Goal: Information Seeking & Learning: Compare options

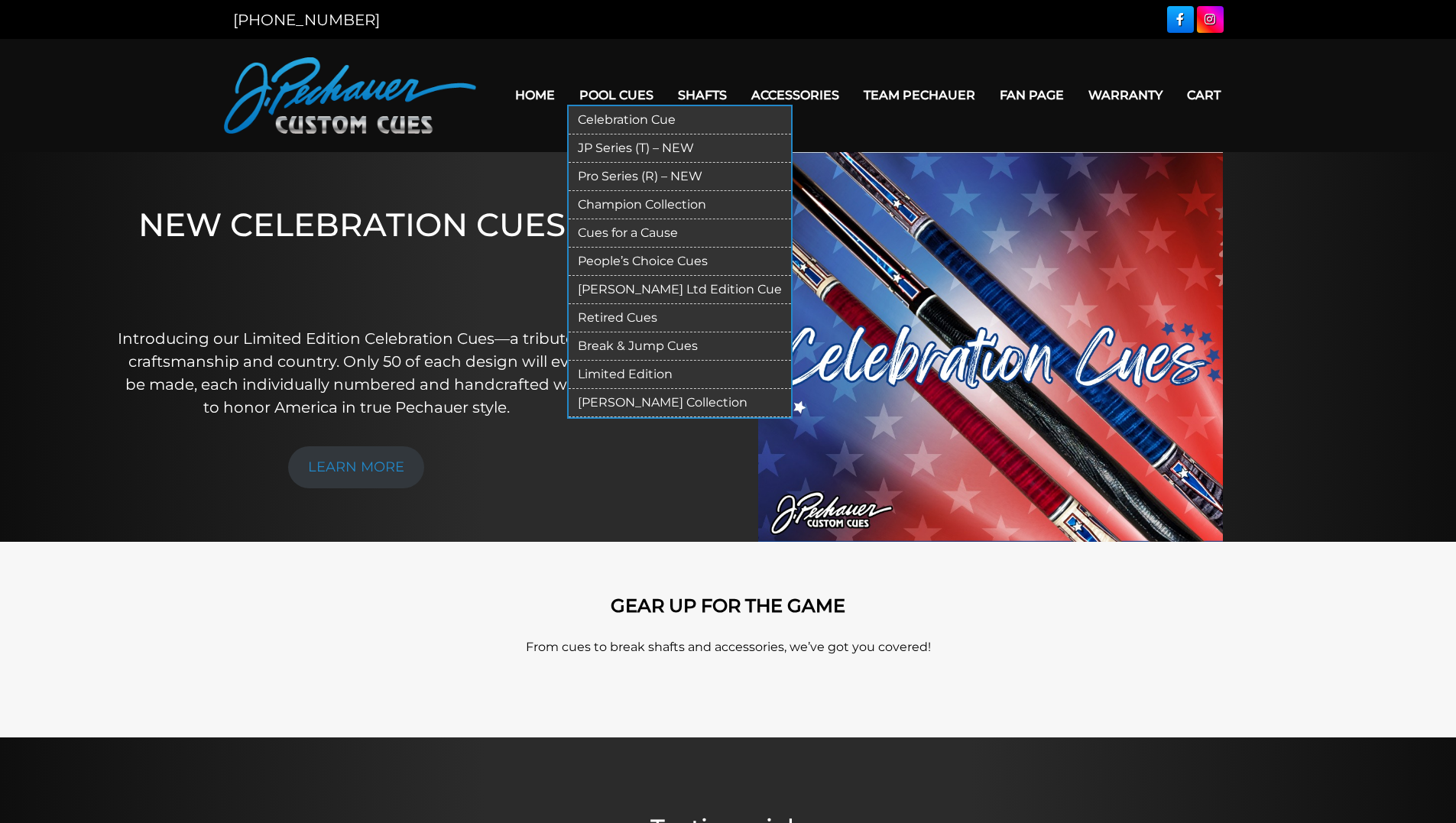
click at [623, 170] on link "Pro Series (R) – NEW" at bounding box center [679, 177] width 223 height 28
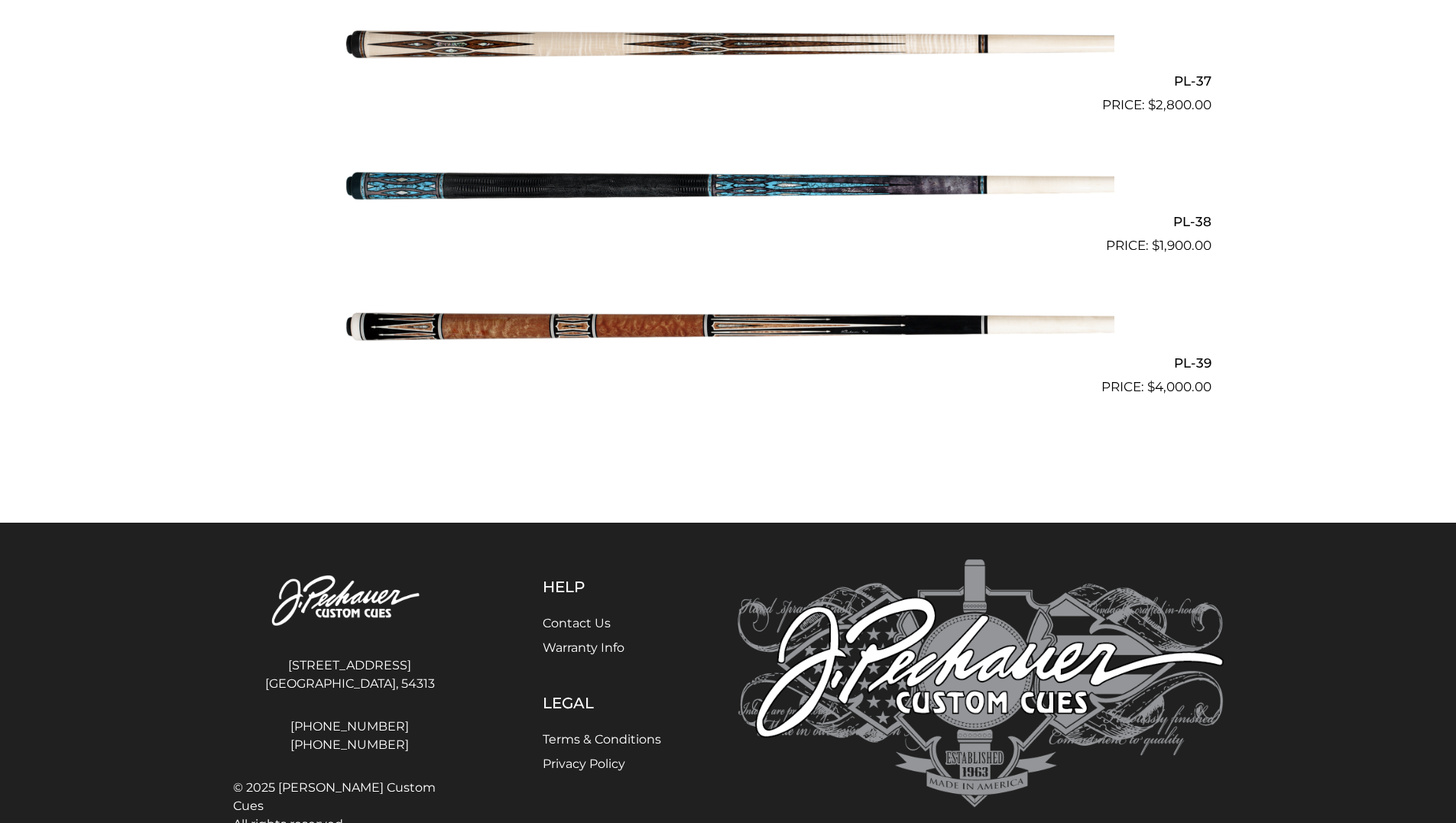
scroll to position [4320, 0]
click at [636, 327] on img at bounding box center [728, 326] width 772 height 128
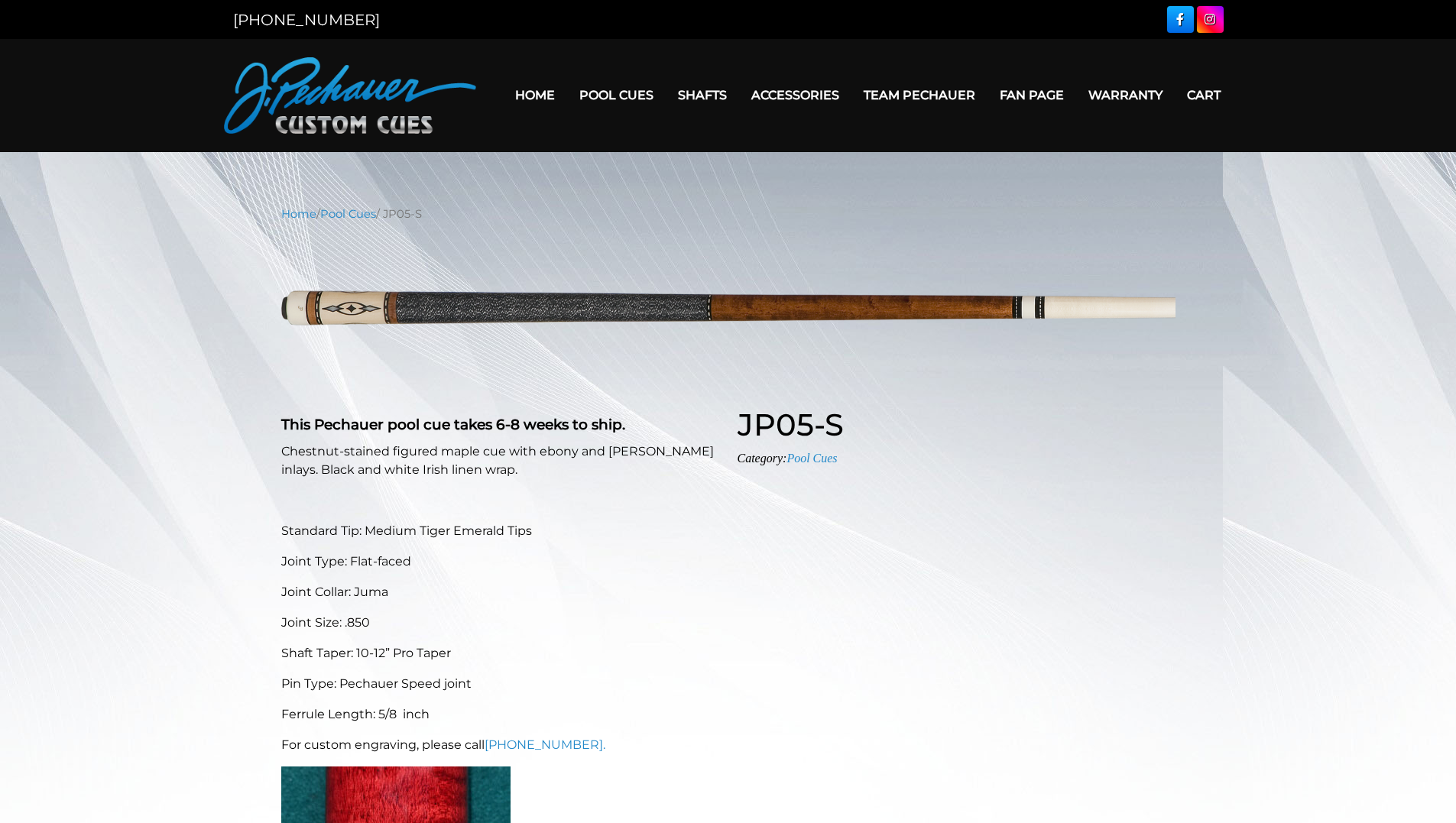
scroll to position [40, 0]
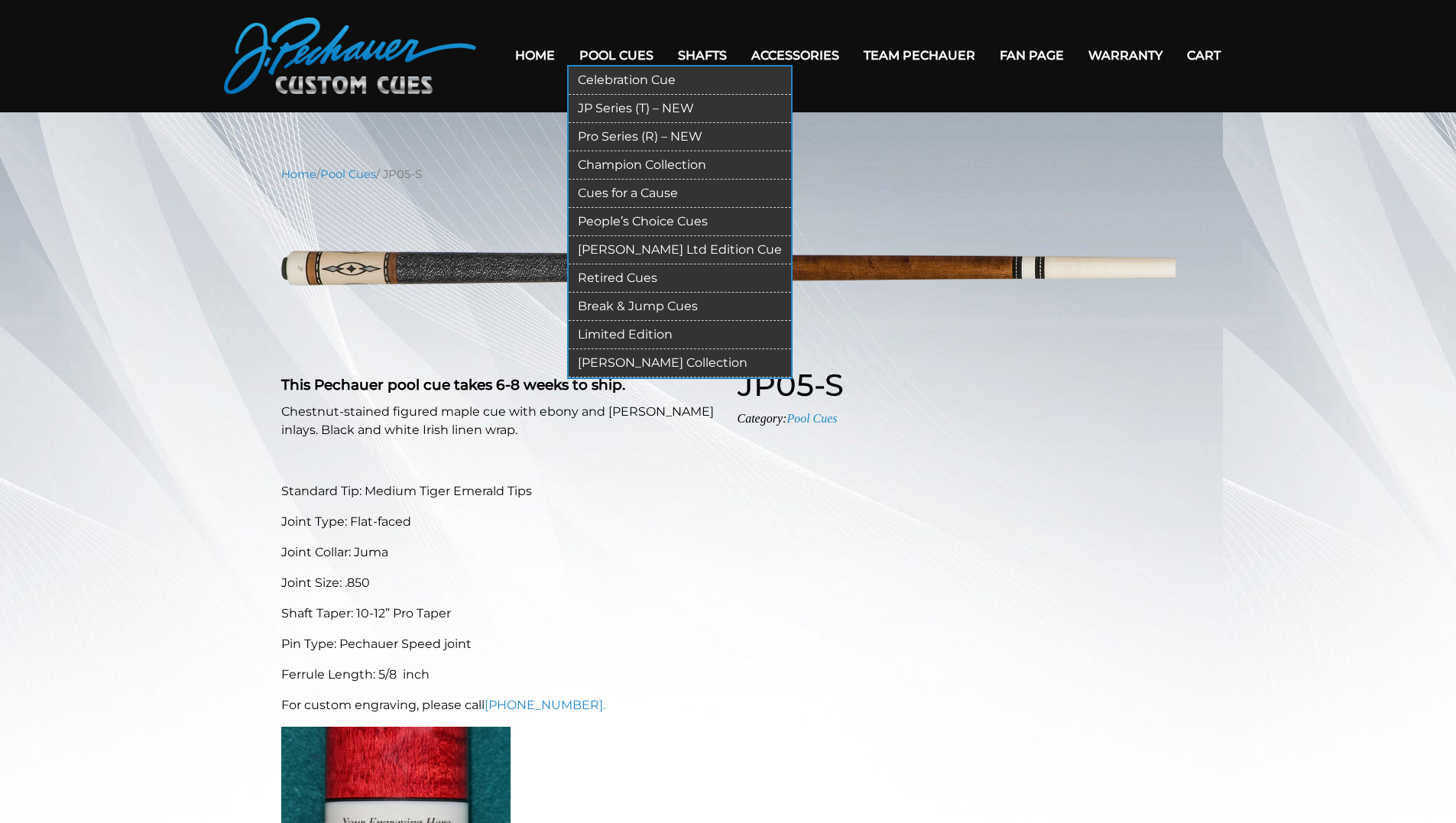
click at [680, 219] on link "People’s Choice Cues" at bounding box center [679, 222] width 223 height 28
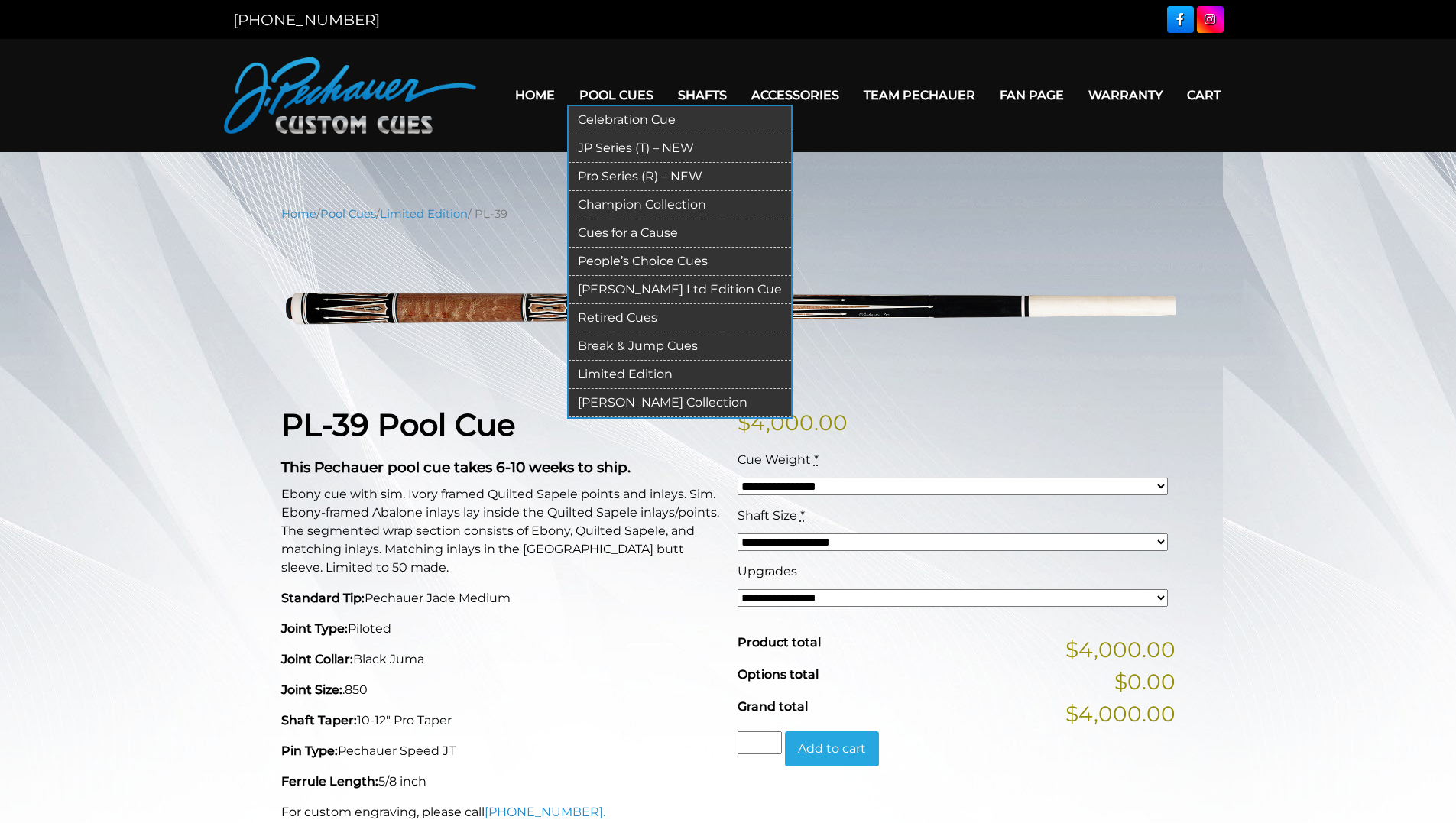
click at [625, 368] on link "Limited Edition" at bounding box center [679, 374] width 223 height 28
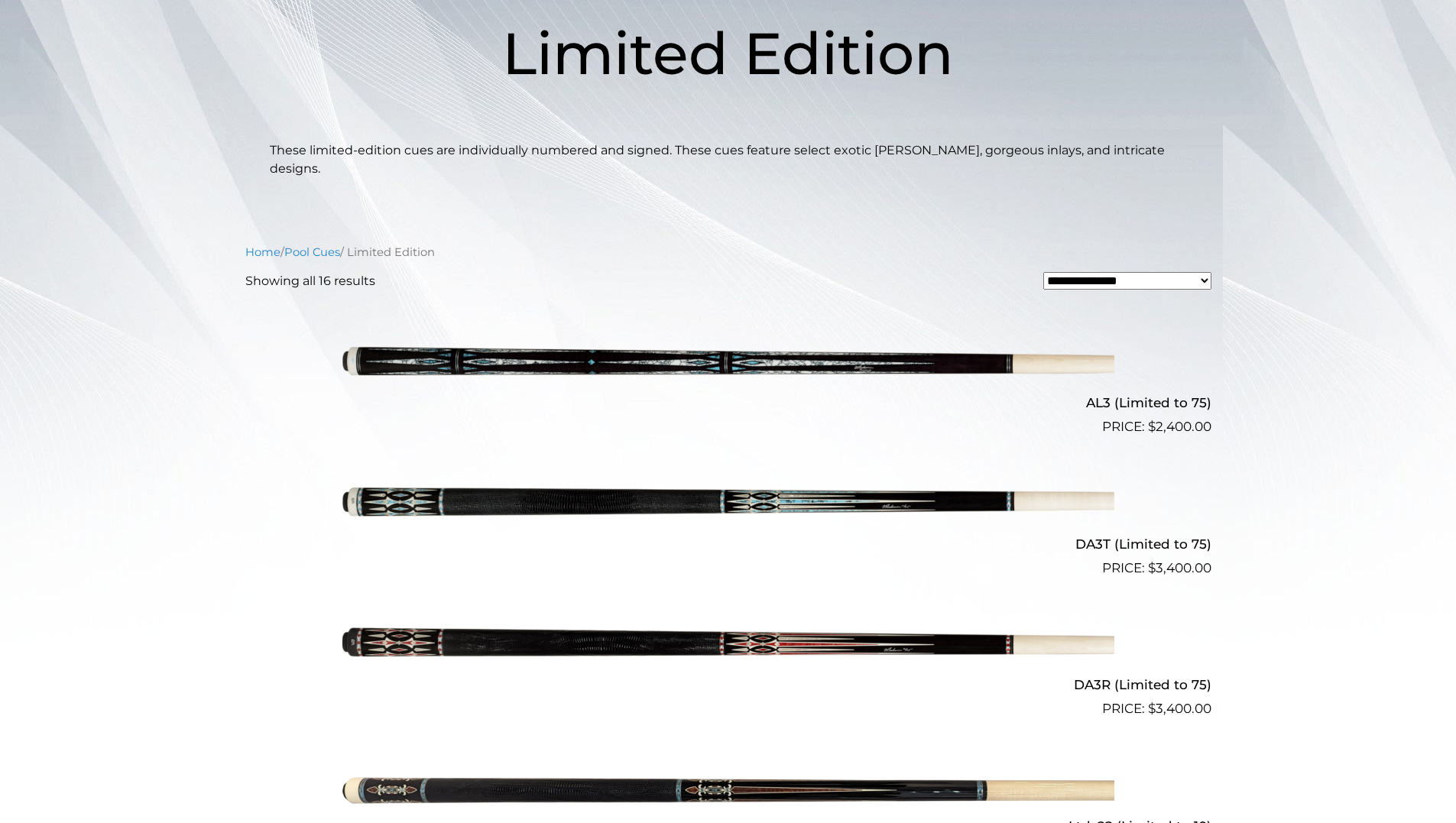
scroll to position [249, 0]
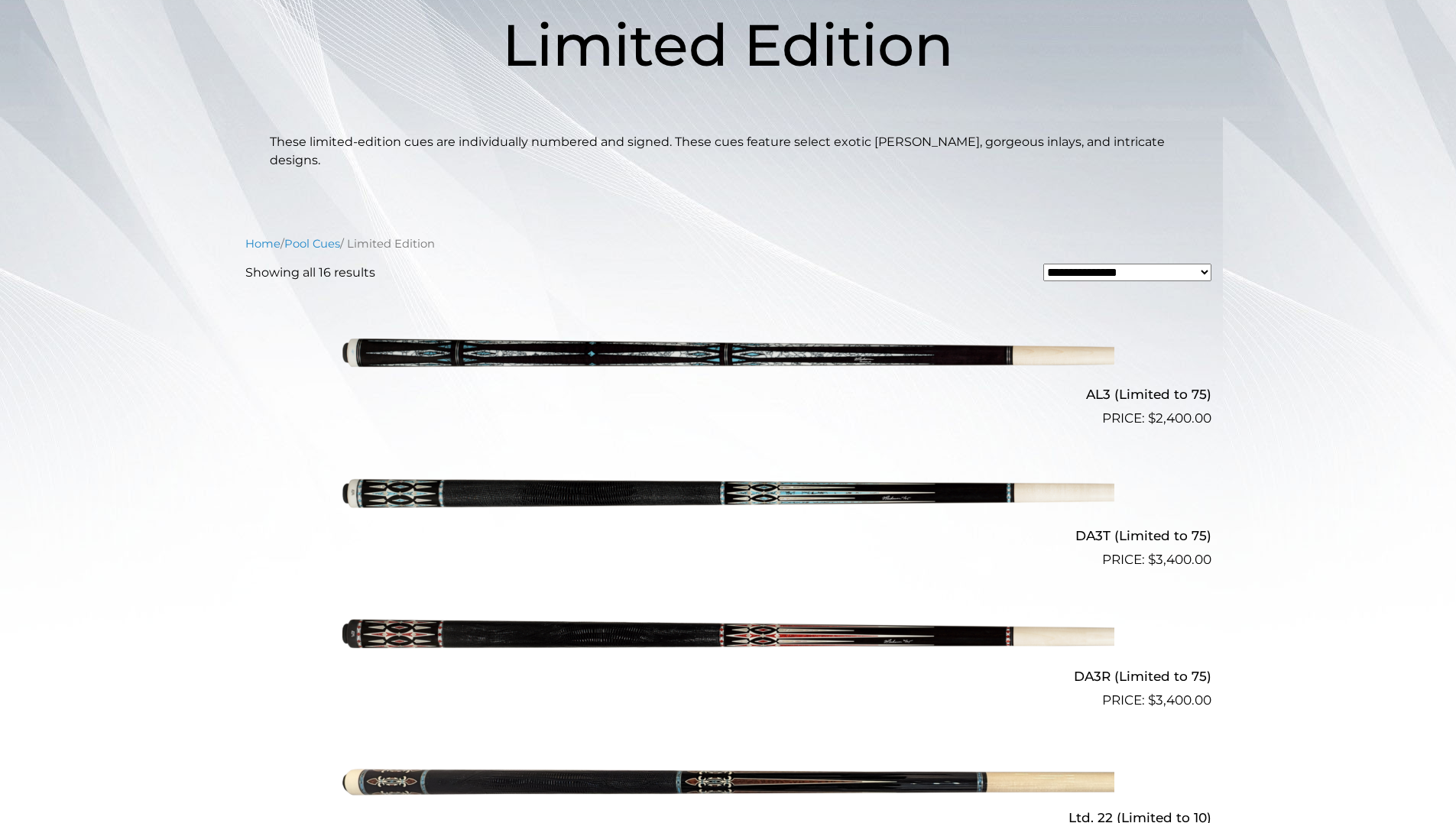
click at [380, 469] on img at bounding box center [728, 499] width 772 height 128
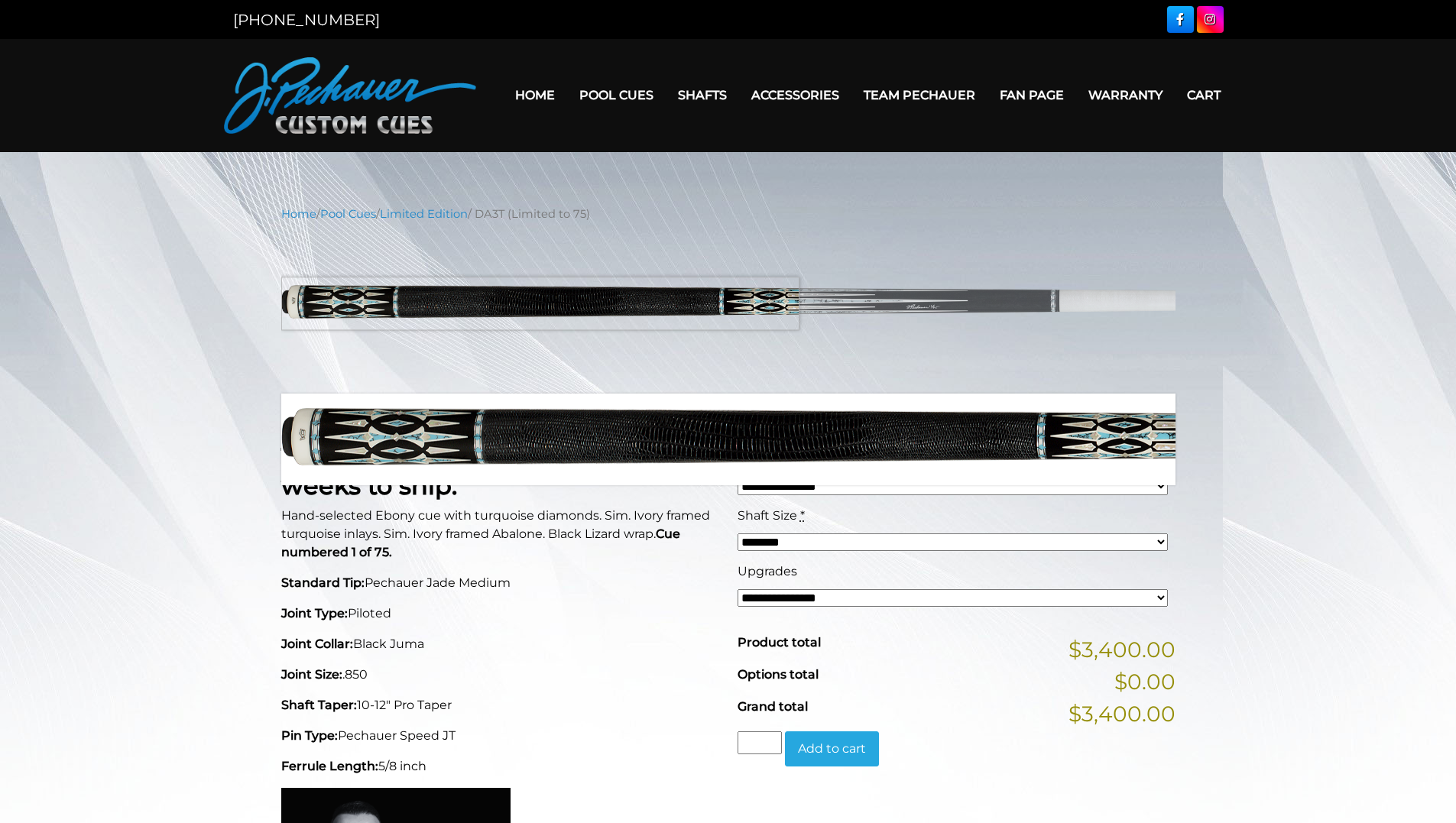
click at [335, 303] on img at bounding box center [728, 308] width 894 height 149
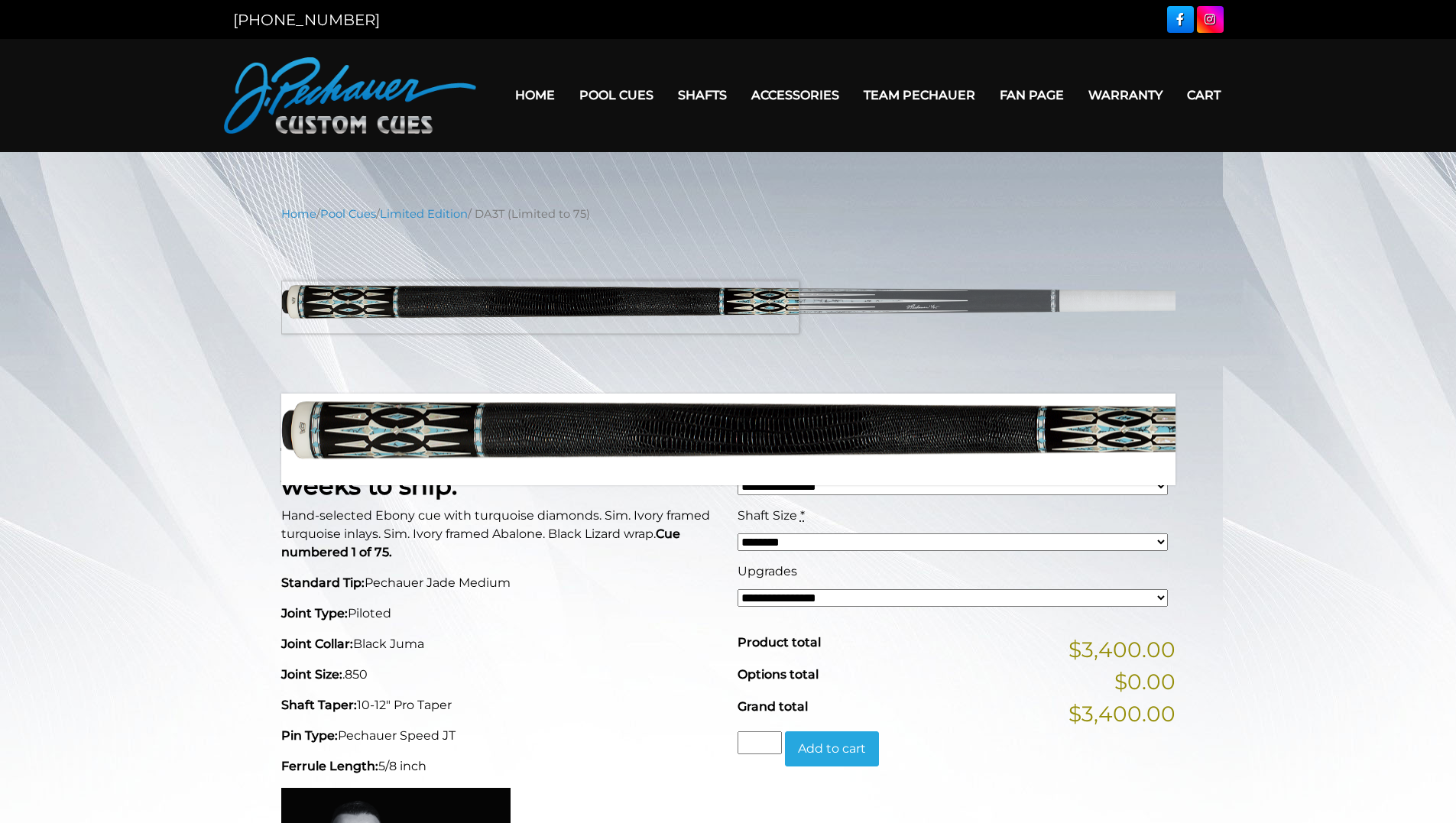
click at [321, 307] on img at bounding box center [728, 308] width 894 height 149
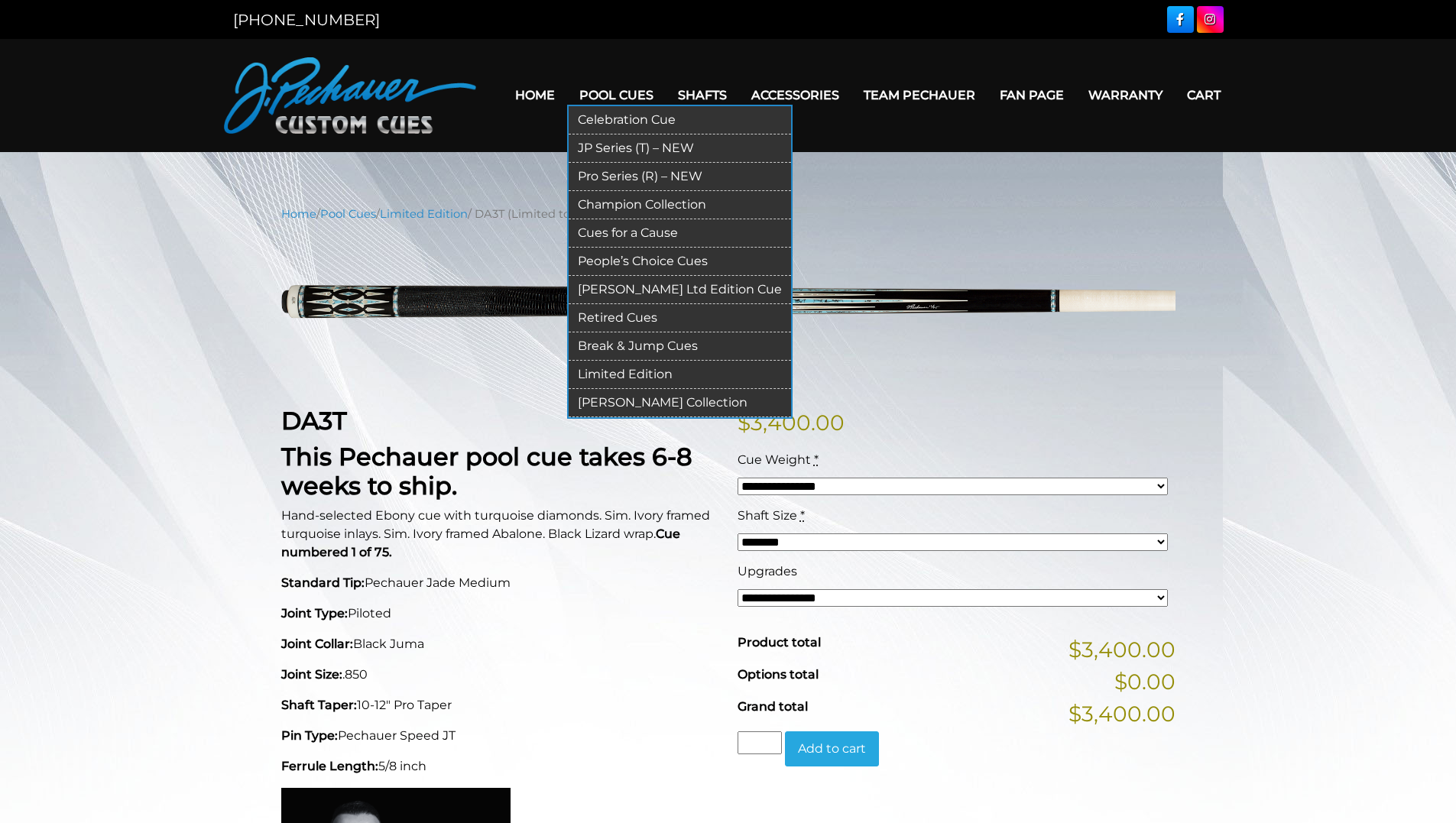
click at [607, 262] on link "People’s Choice Cues" at bounding box center [679, 261] width 223 height 28
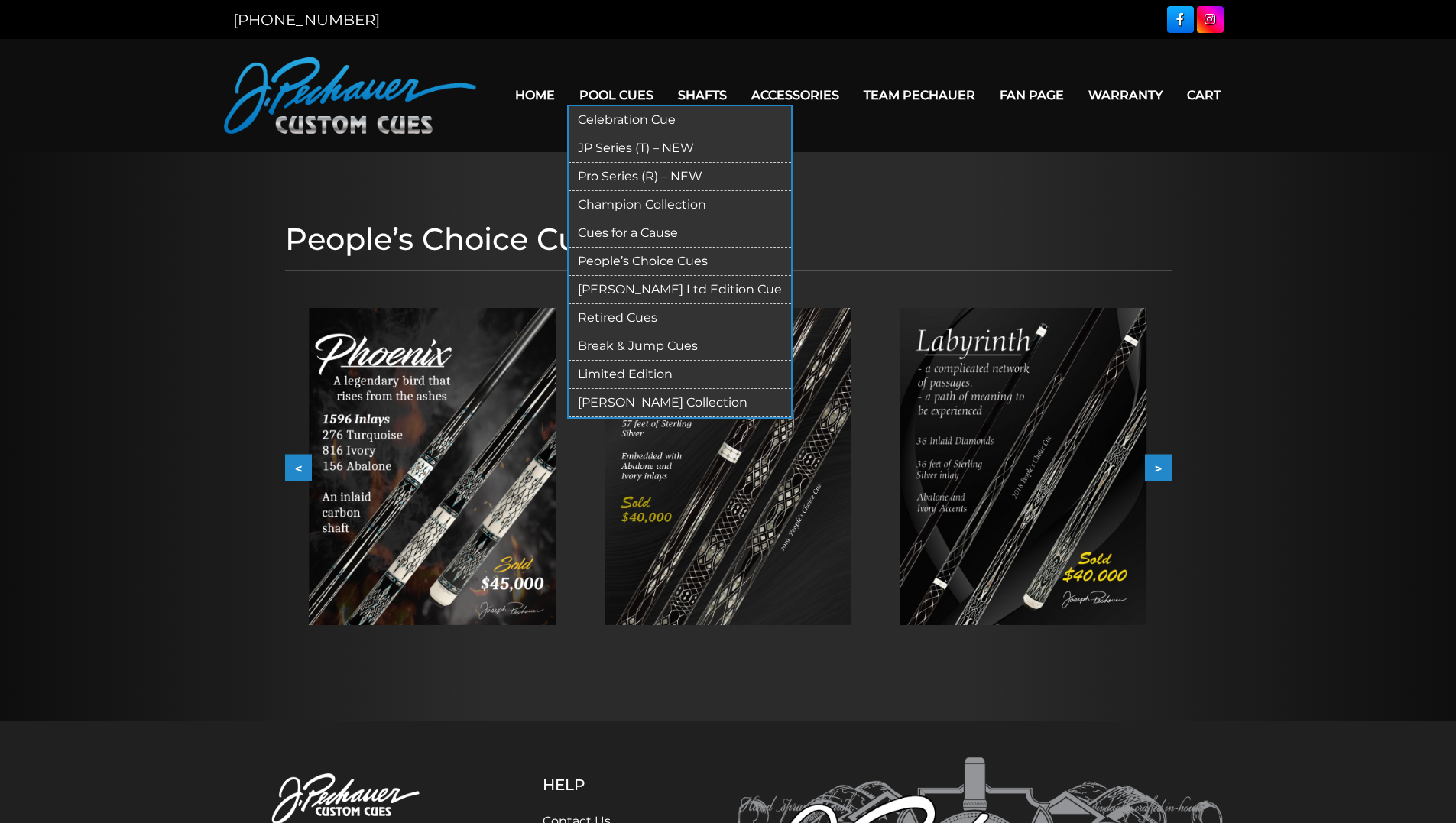
click at [612, 118] on link "Celebration Cue" at bounding box center [679, 120] width 223 height 28
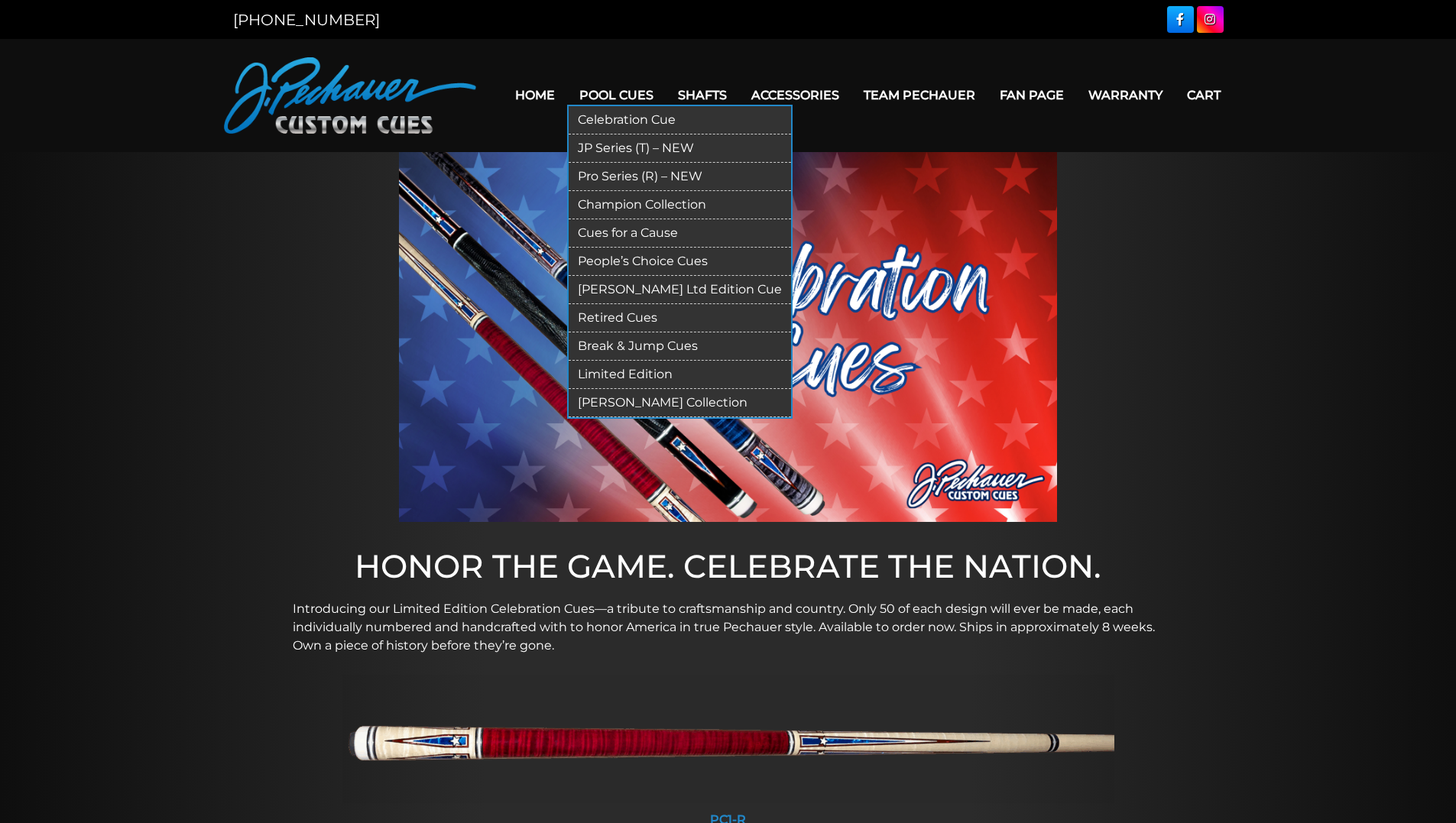
click at [616, 234] on link "Cues for a Cause" at bounding box center [679, 233] width 223 height 28
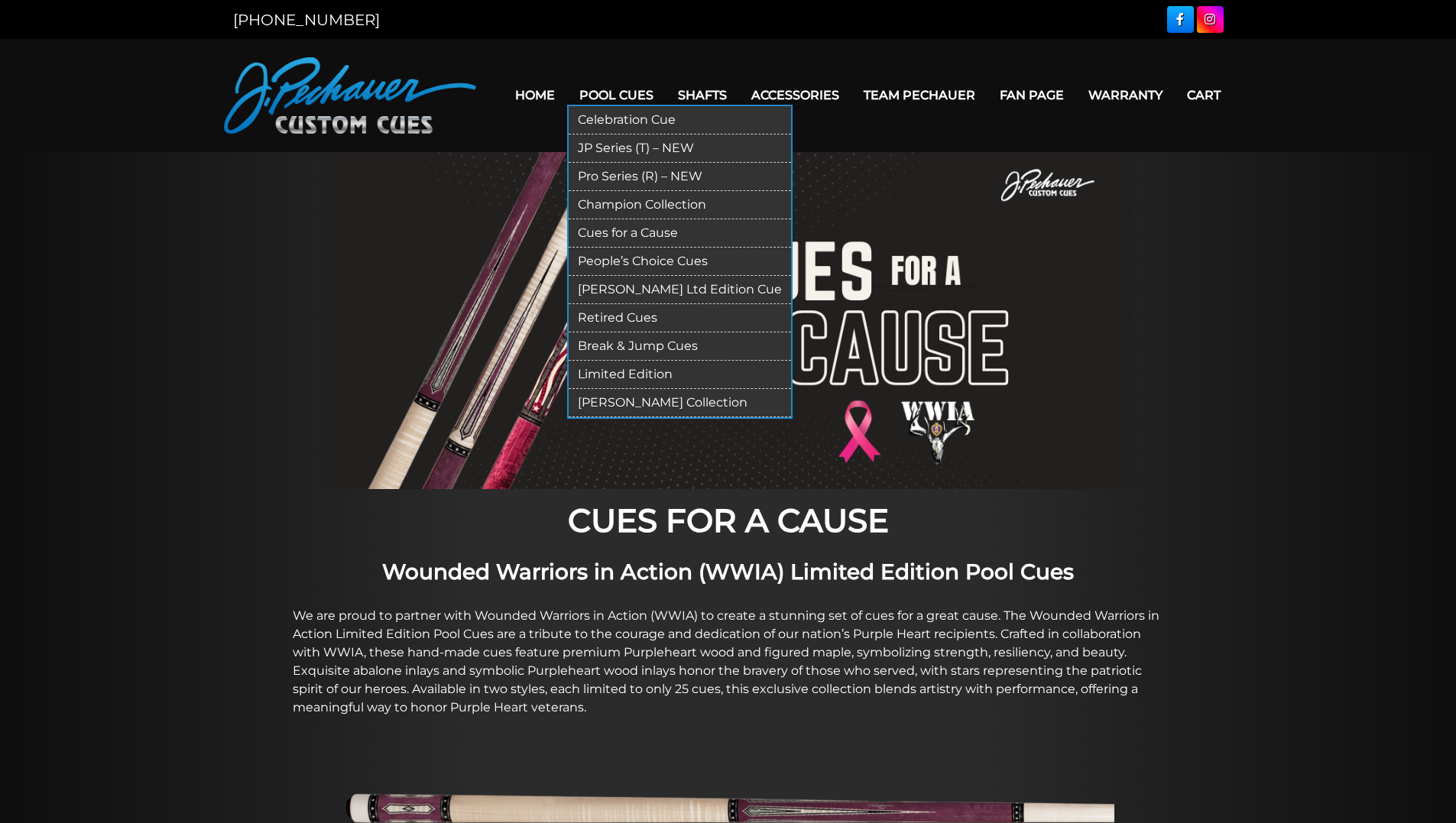
click at [619, 201] on link "Champion Collection" at bounding box center [679, 205] width 223 height 28
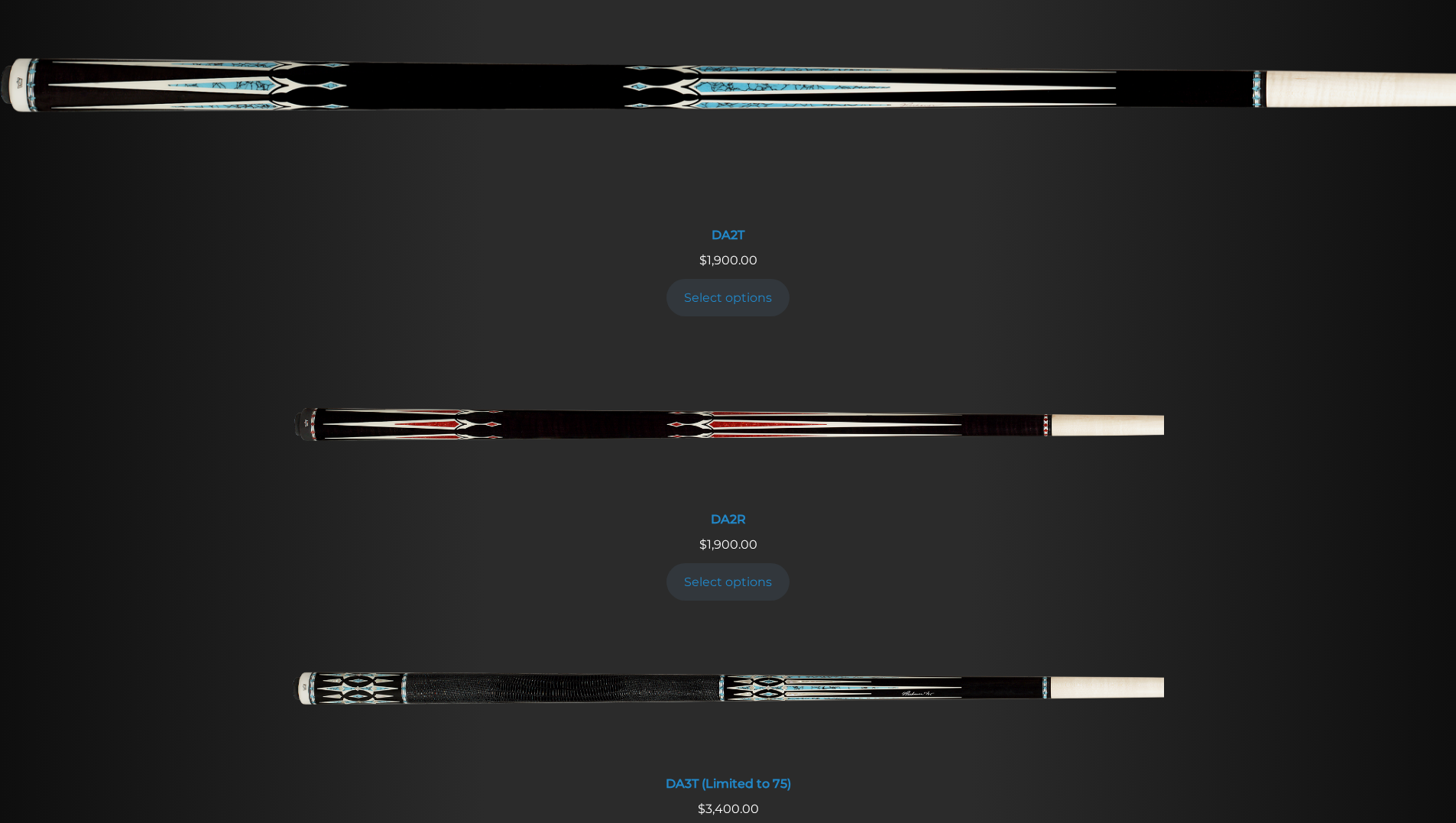
scroll to position [2306, 0]
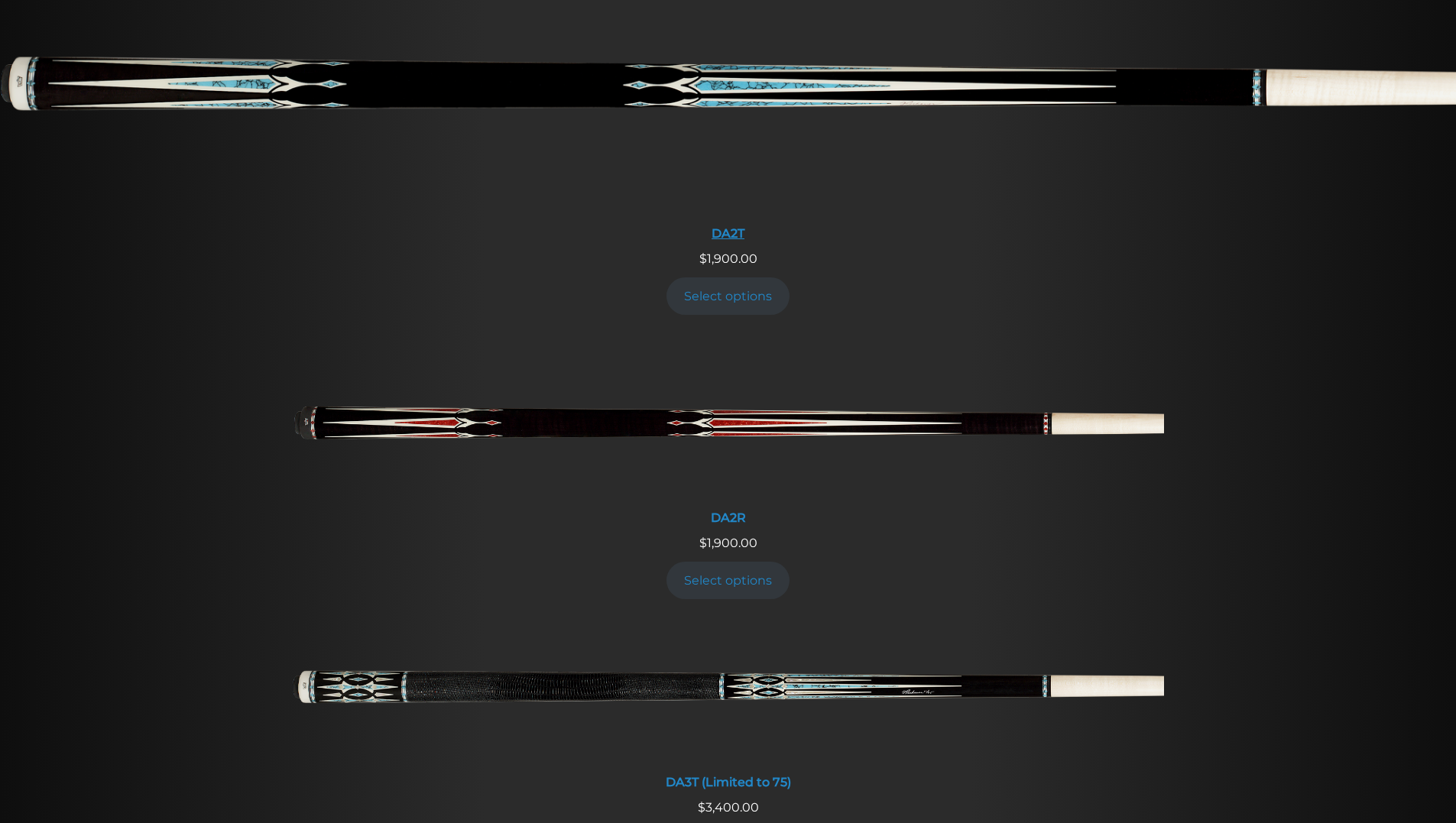
click at [30, 86] on img at bounding box center [728, 95] width 1456 height 242
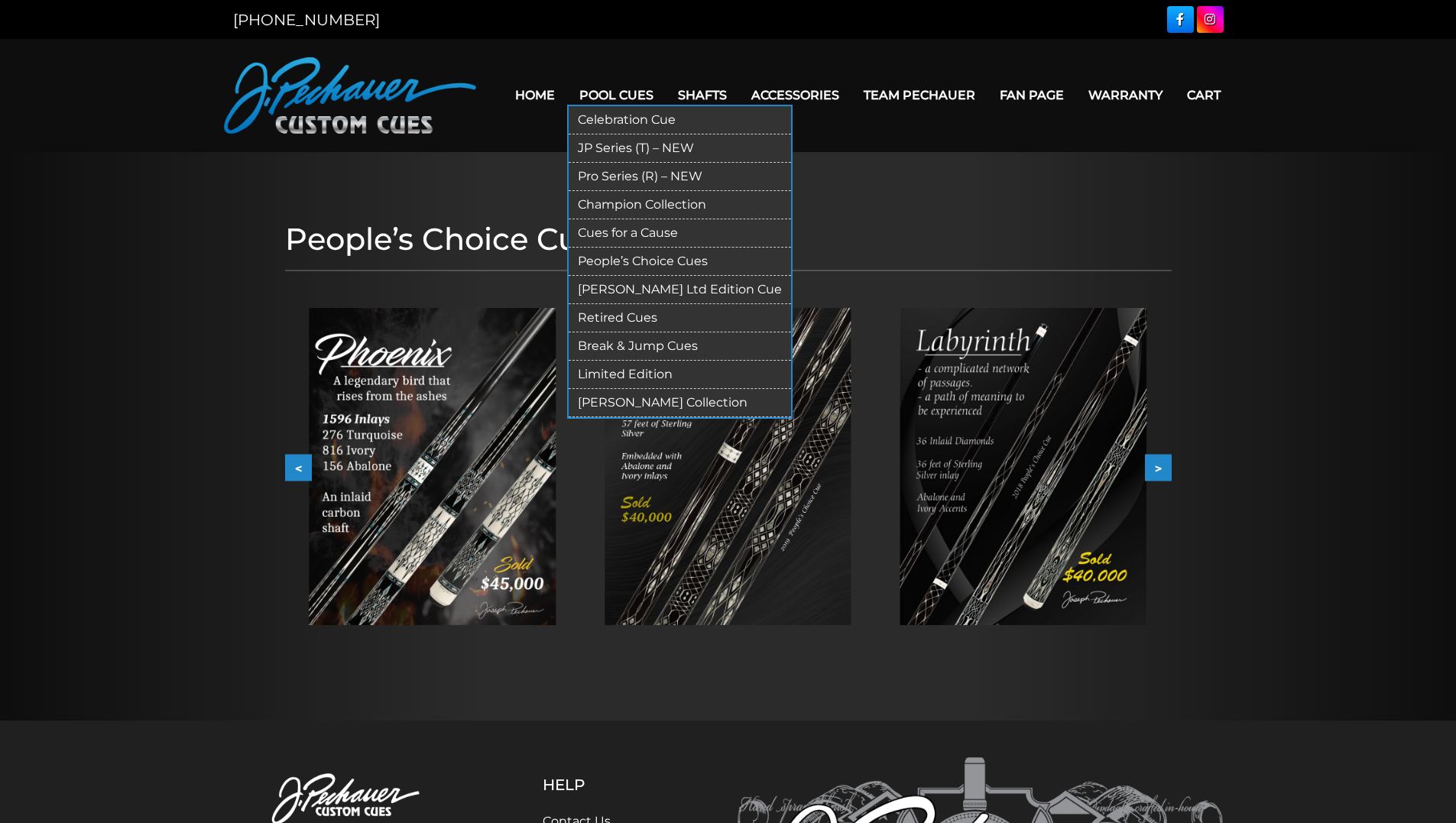
click at [628, 313] on link "Retired Cues" at bounding box center [679, 318] width 223 height 28
